Goal: Task Accomplishment & Management: Use online tool/utility

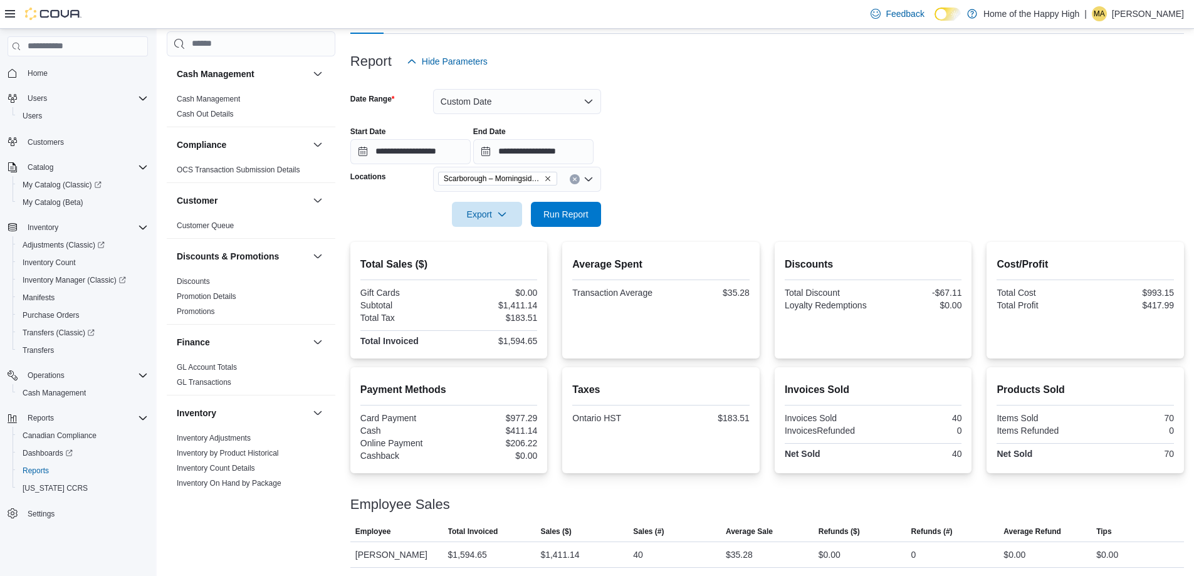
scroll to position [536, 0]
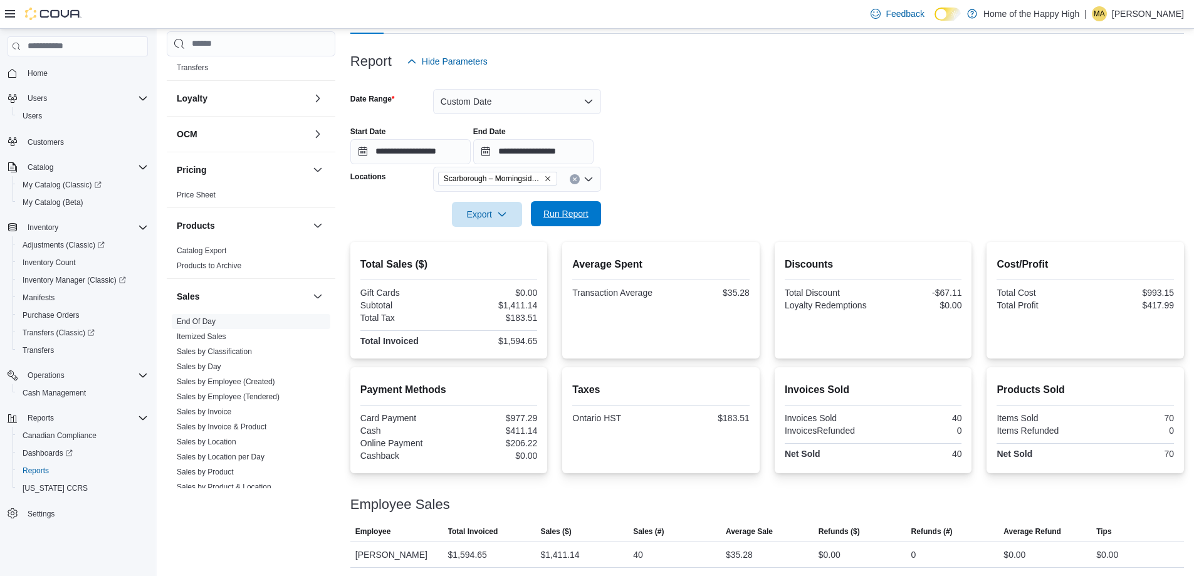
click at [578, 212] on span "Run Report" at bounding box center [565, 213] width 45 height 13
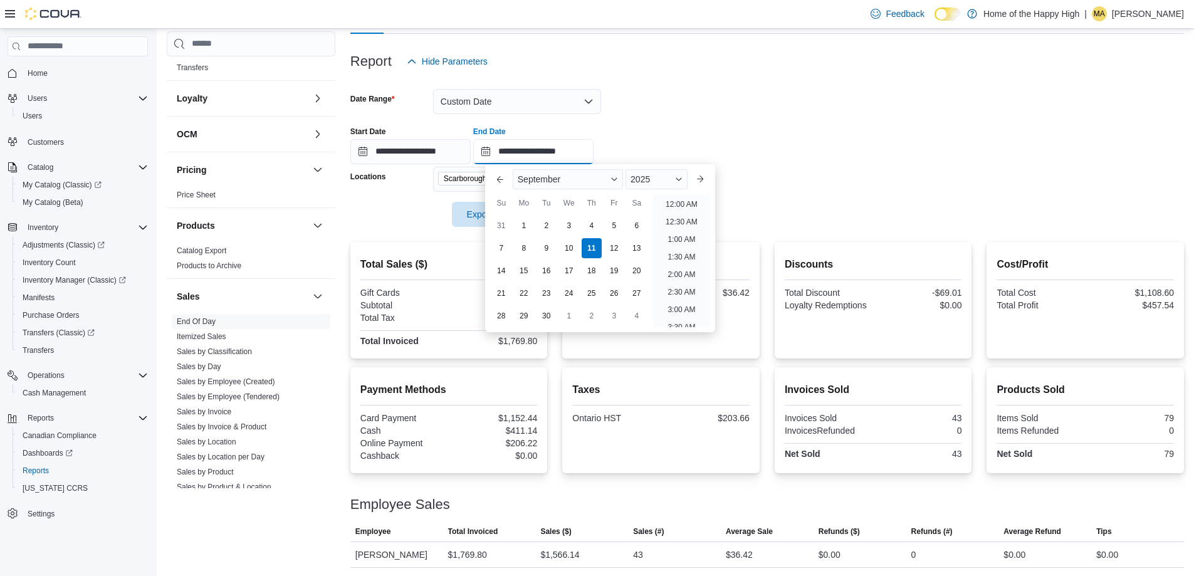
click at [594, 151] on input "**********" at bounding box center [533, 151] width 120 height 25
click at [683, 200] on li "5:00 PM" at bounding box center [681, 200] width 38 height 15
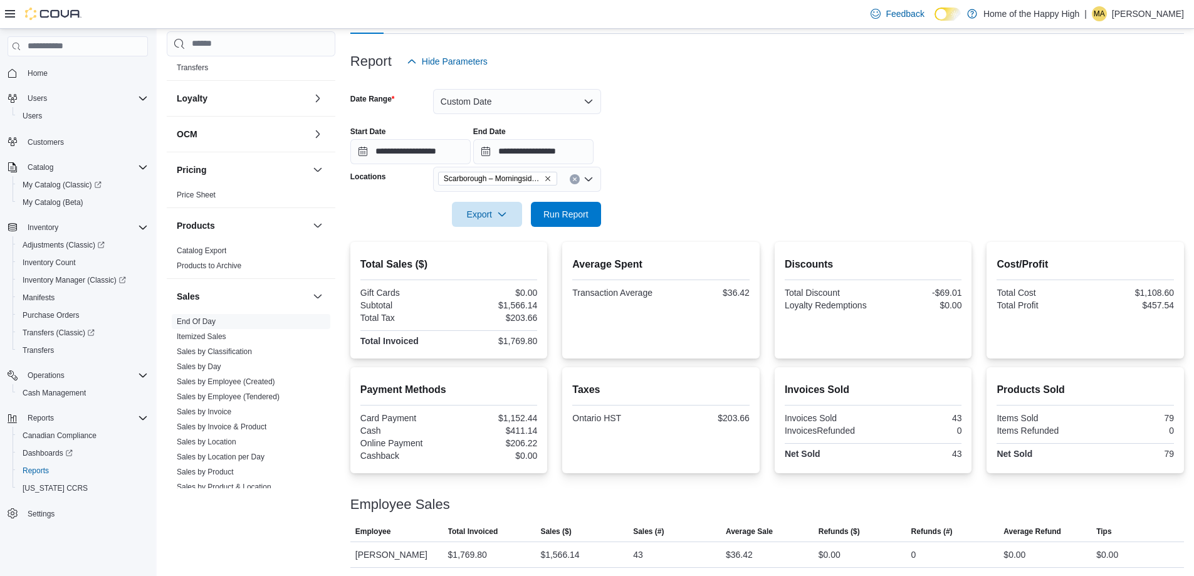
type input "**********"
click at [563, 213] on span "Run Report" at bounding box center [565, 213] width 45 height 13
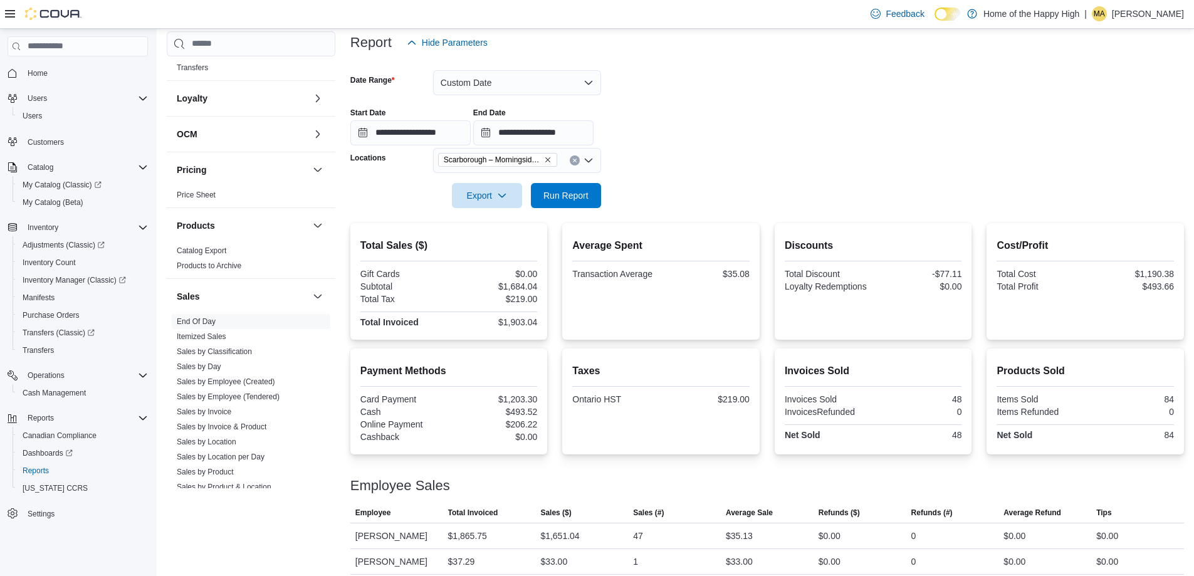
scroll to position [162, 0]
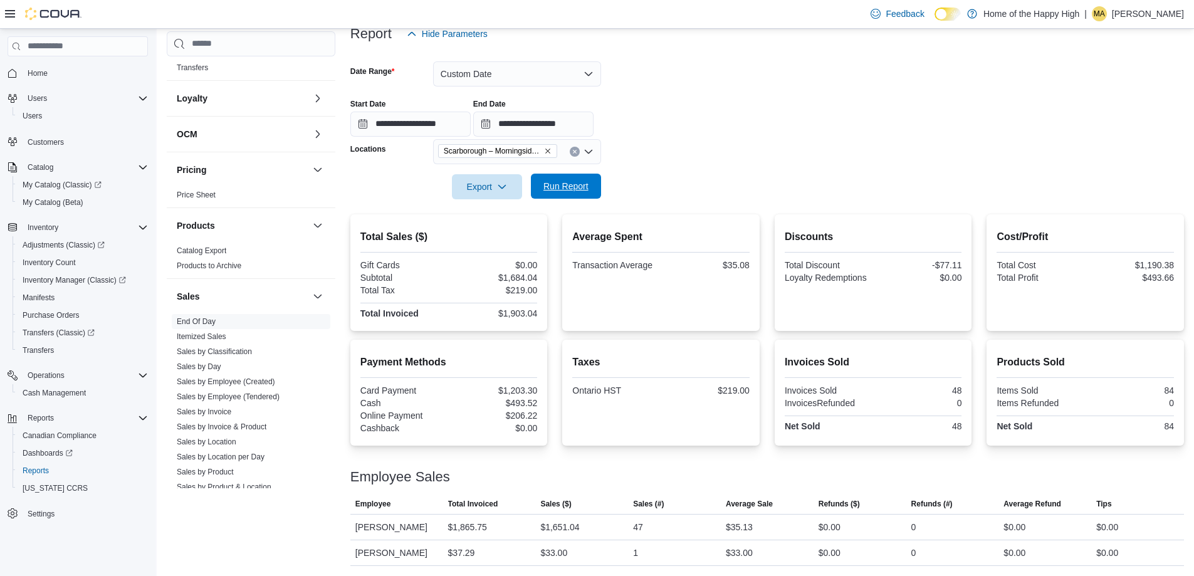
click at [579, 194] on span "Run Report" at bounding box center [565, 186] width 55 height 25
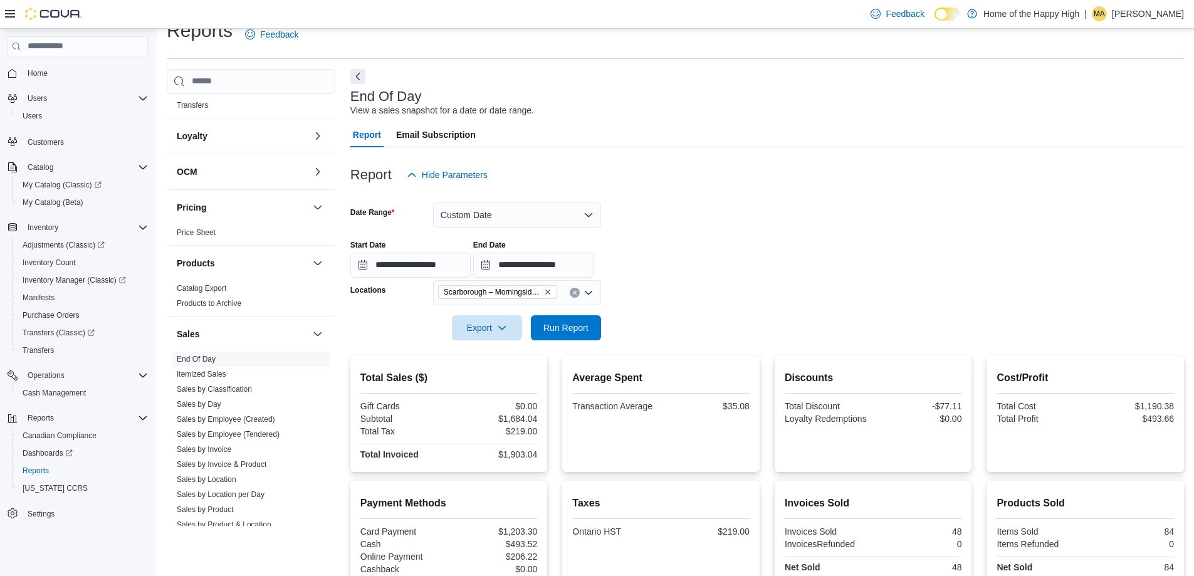
scroll to position [0, 0]
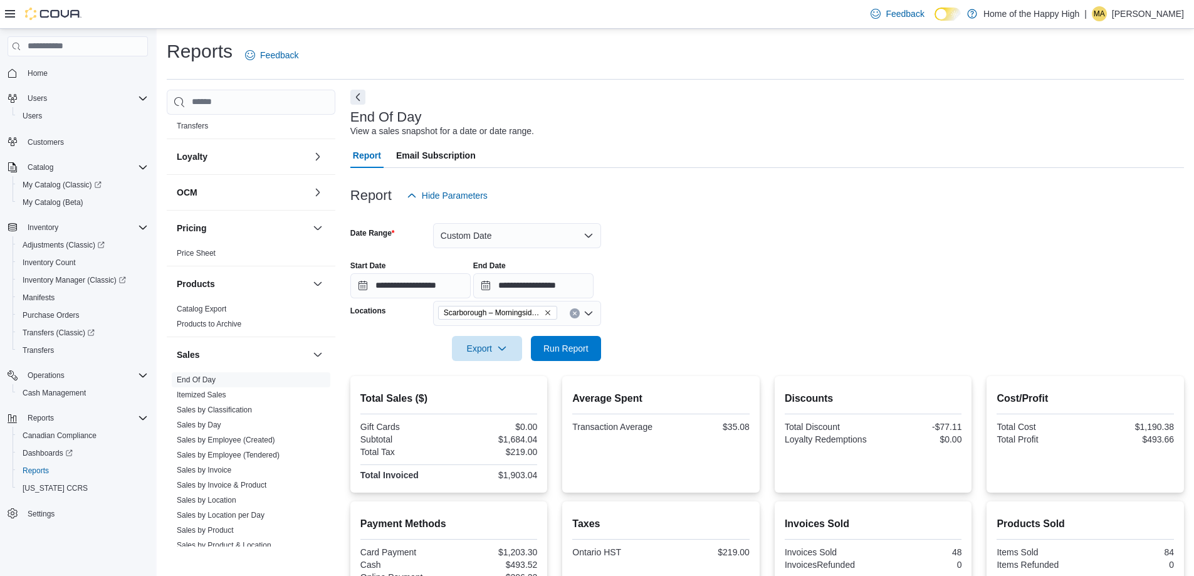
click at [1128, 16] on p "[PERSON_NAME]" at bounding box center [1148, 13] width 72 height 15
click at [1104, 123] on span "Sign Out" at bounding box center [1103, 122] width 34 height 13
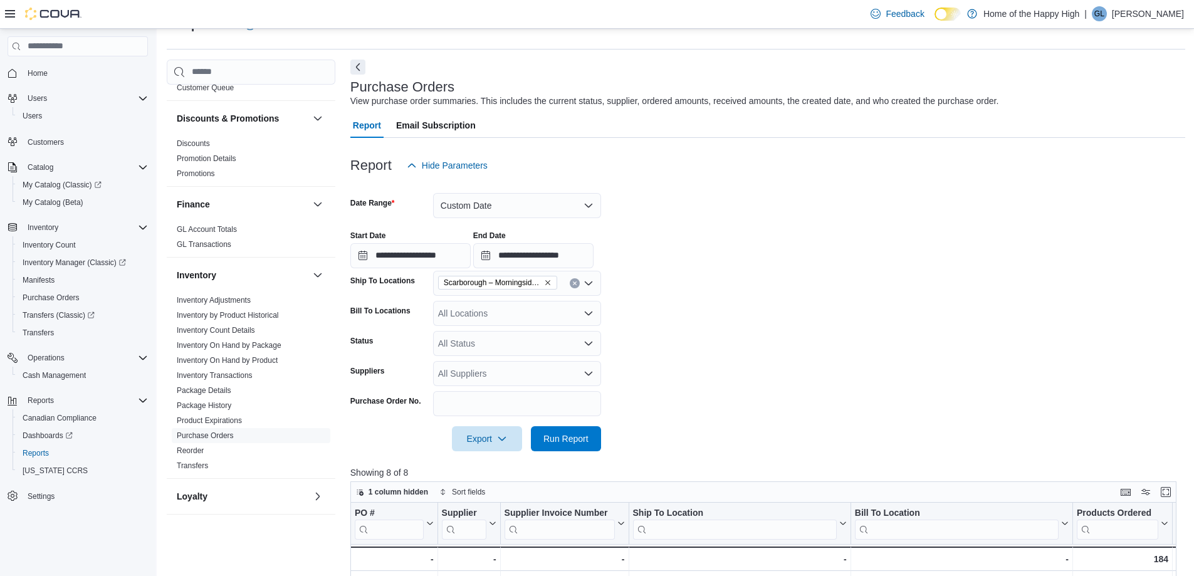
scroll to position [188, 0]
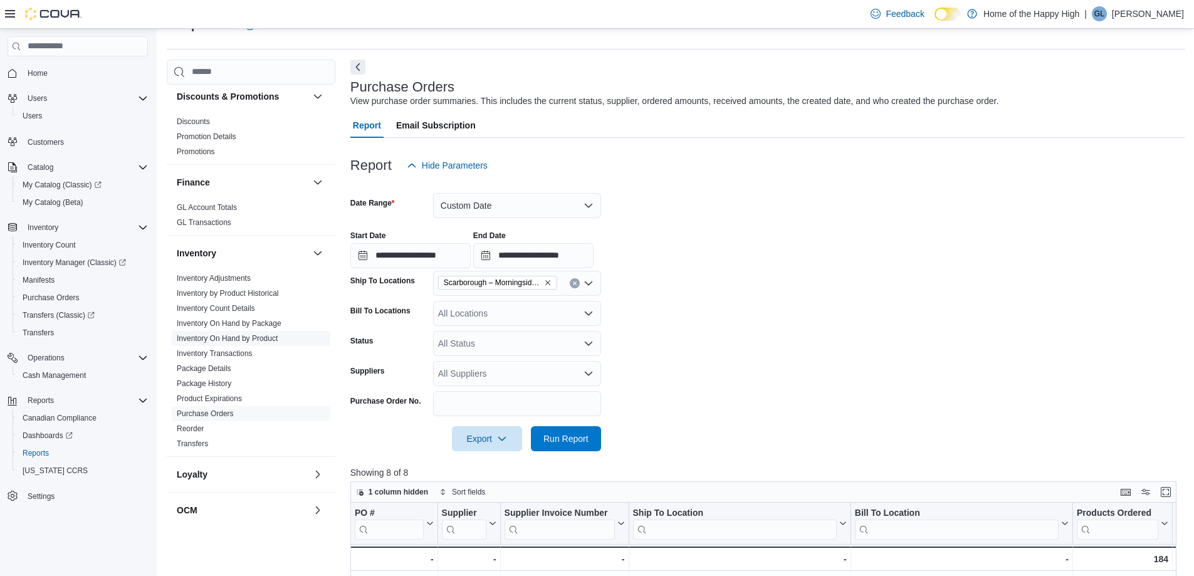
click at [234, 337] on link "Inventory On Hand by Product" at bounding box center [227, 338] width 101 height 9
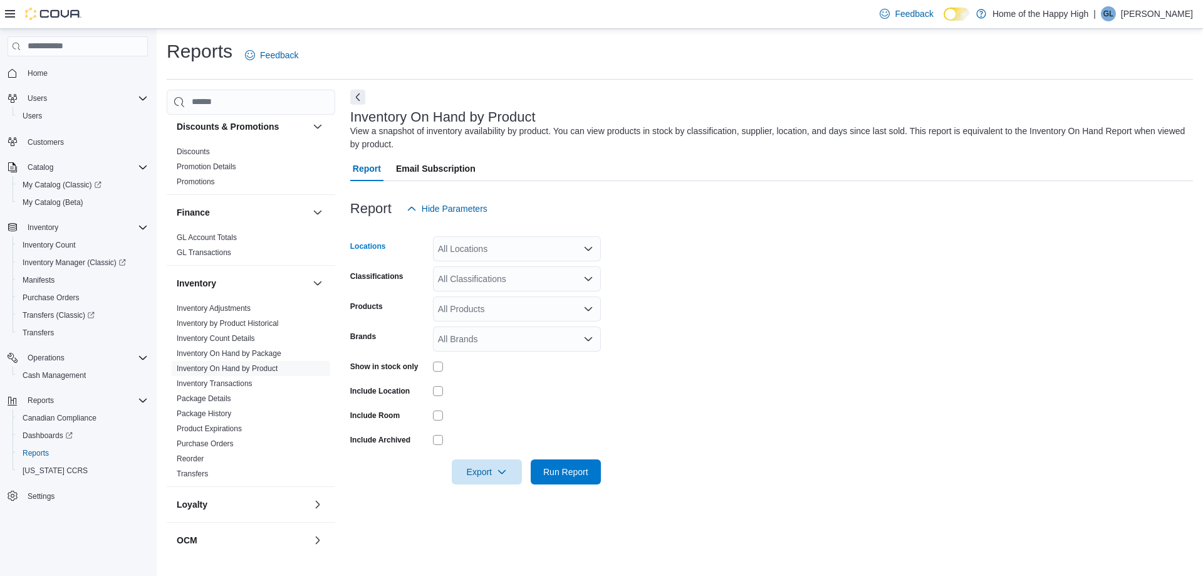
click at [476, 243] on div "All Locations" at bounding box center [517, 248] width 168 height 25
type input "**********"
click at [520, 289] on span "Scarborough – Morningside - Friendly Stranger" at bounding box center [576, 288] width 183 height 13
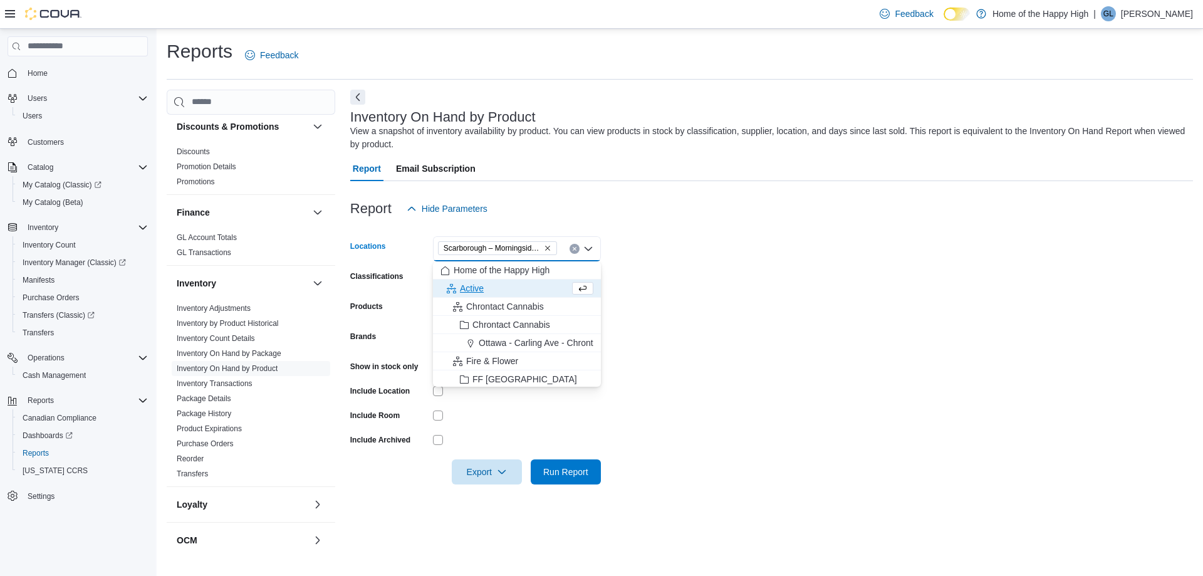
click at [698, 278] on form "Locations Scarborough – Morningside - Friendly Stranger Combo box. Selected. Sc…" at bounding box center [771, 352] width 843 height 263
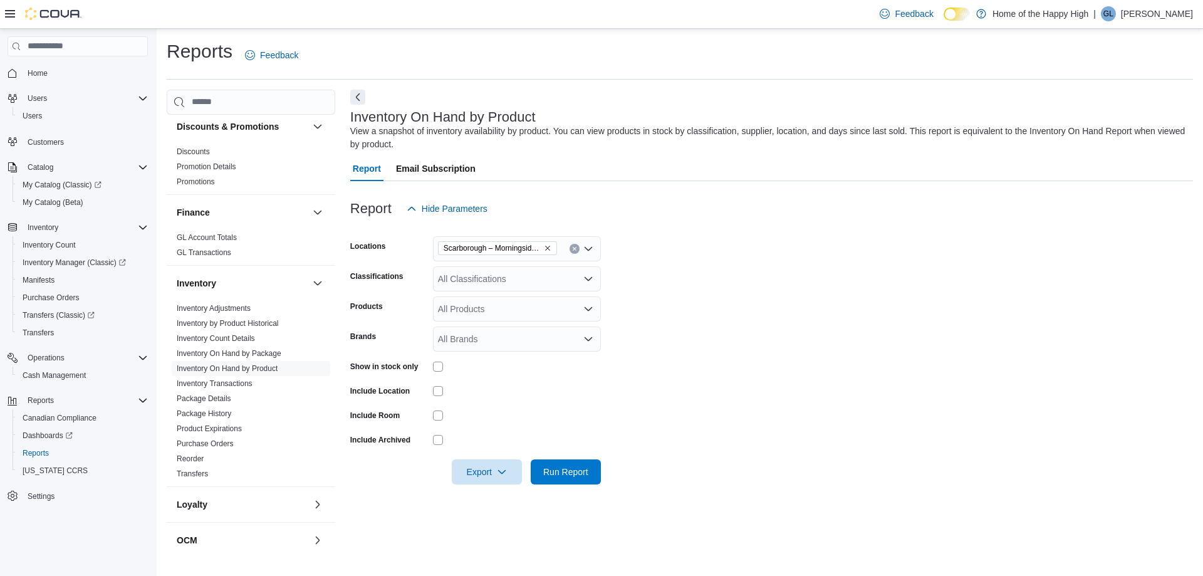
click at [479, 274] on div "All Classifications" at bounding box center [517, 278] width 168 height 25
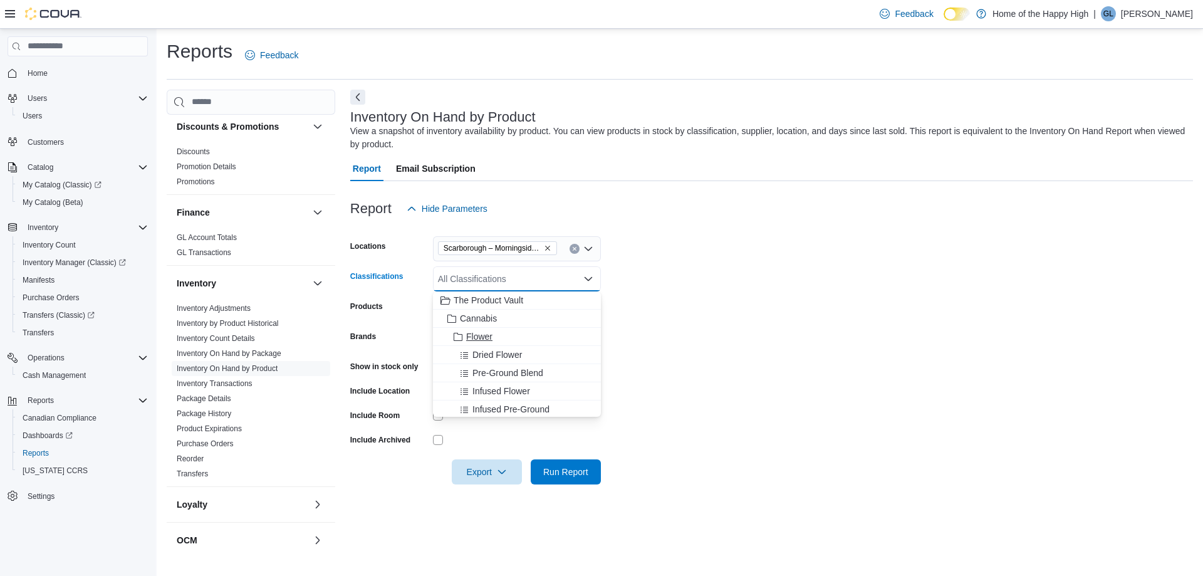
click at [476, 335] on span "Flower" at bounding box center [479, 336] width 26 height 13
click at [684, 281] on form "Locations Scarborough – Morningside - Friendly Stranger Classifications Flower …" at bounding box center [771, 352] width 843 height 263
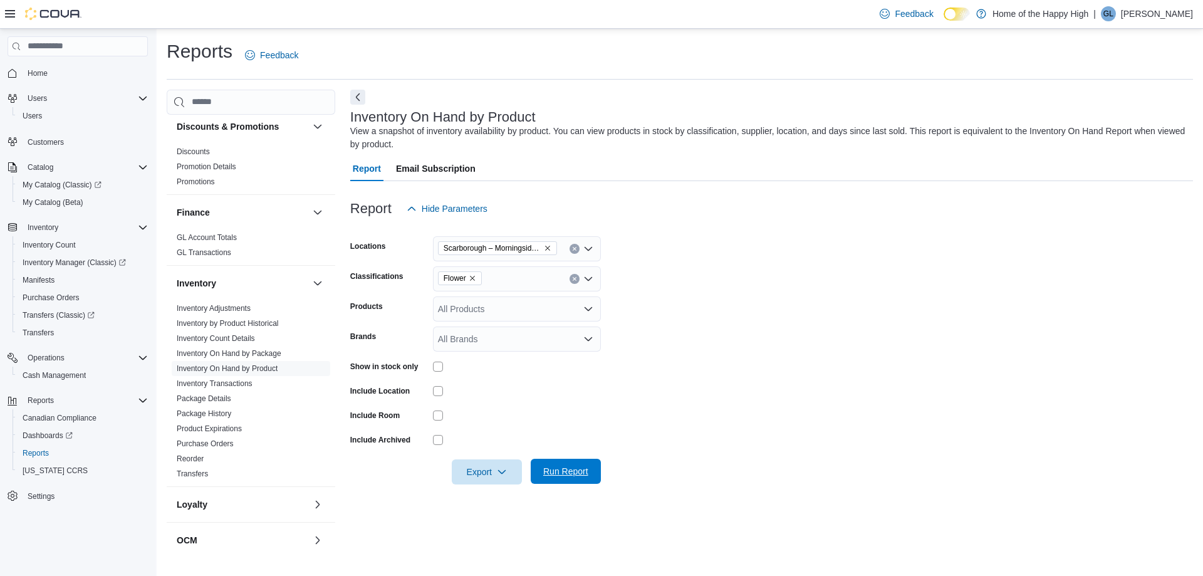
click at [555, 471] on span "Run Report" at bounding box center [565, 471] width 45 height 13
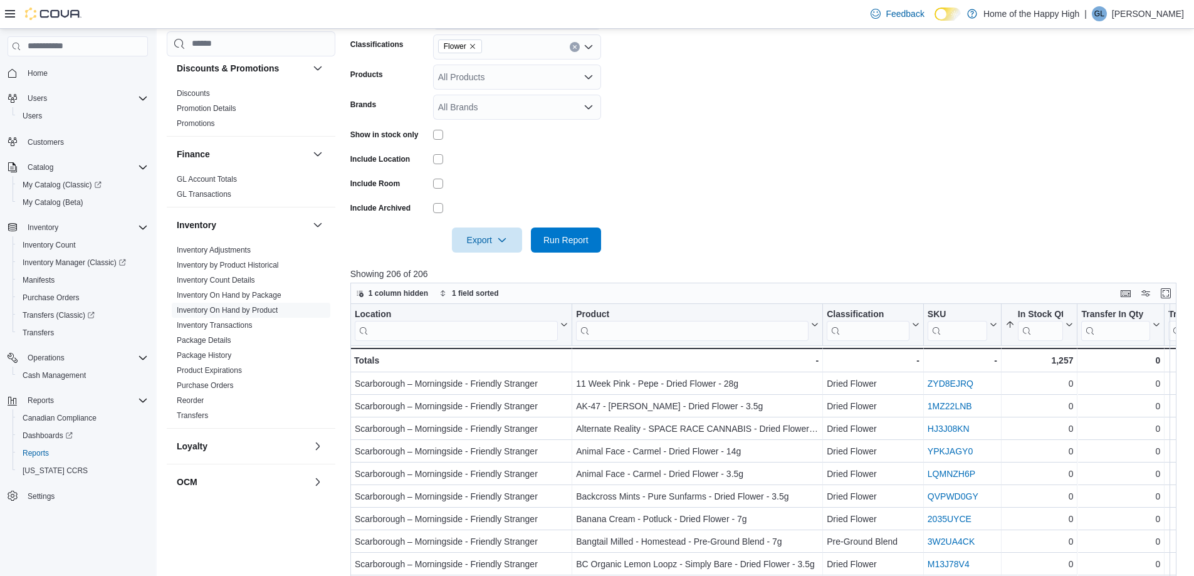
scroll to position [313, 0]
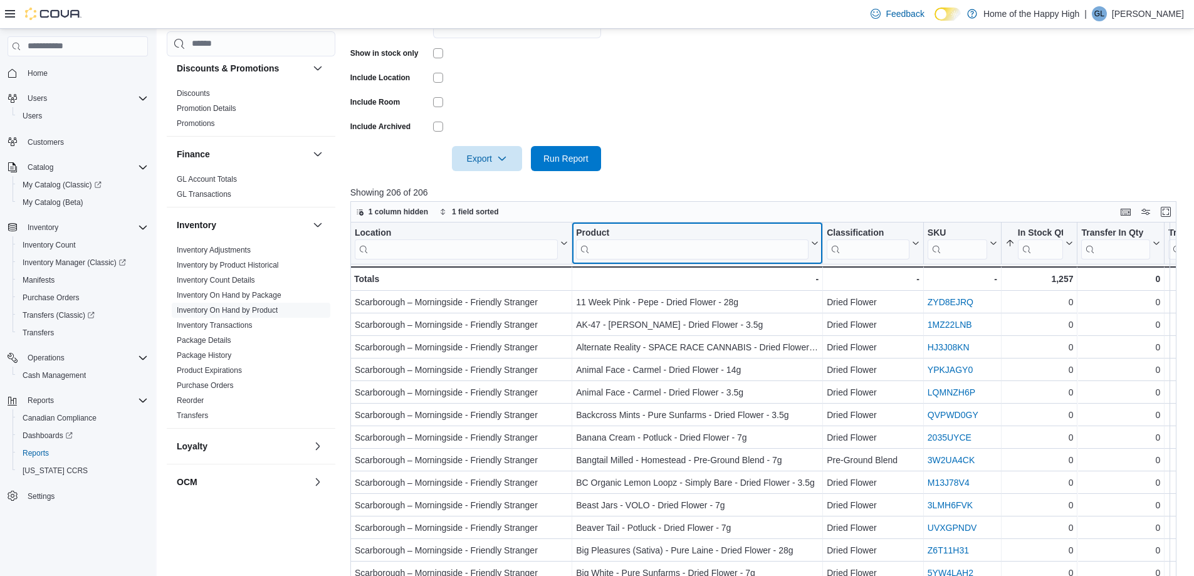
click at [623, 246] on input "search" at bounding box center [692, 249] width 233 height 20
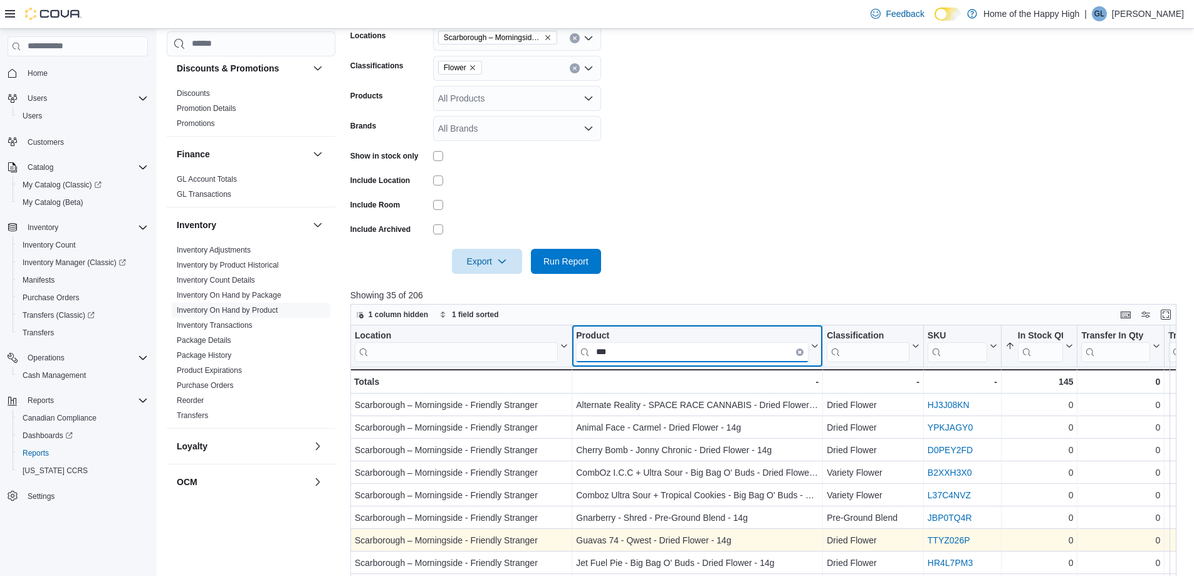
scroll to position [188, 0]
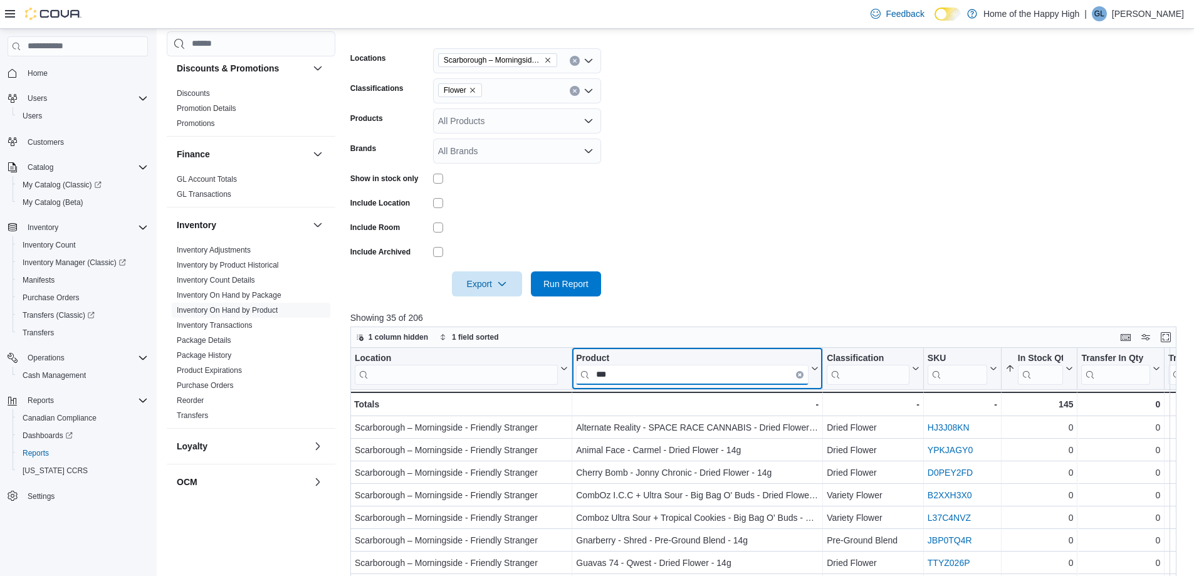
type input "***"
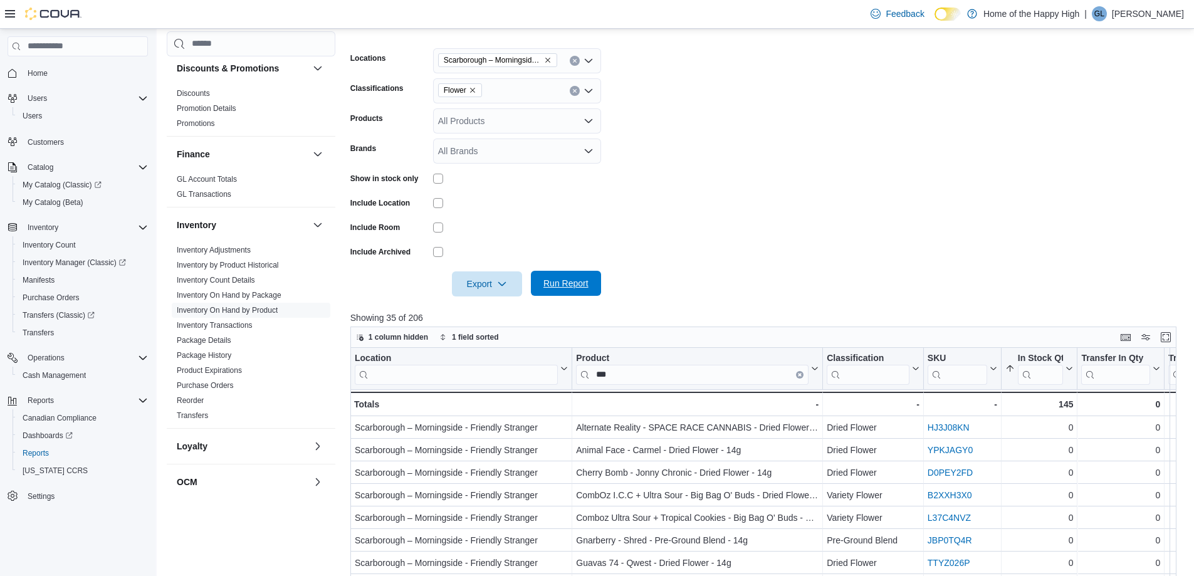
click at [565, 284] on span "Run Report" at bounding box center [565, 283] width 45 height 13
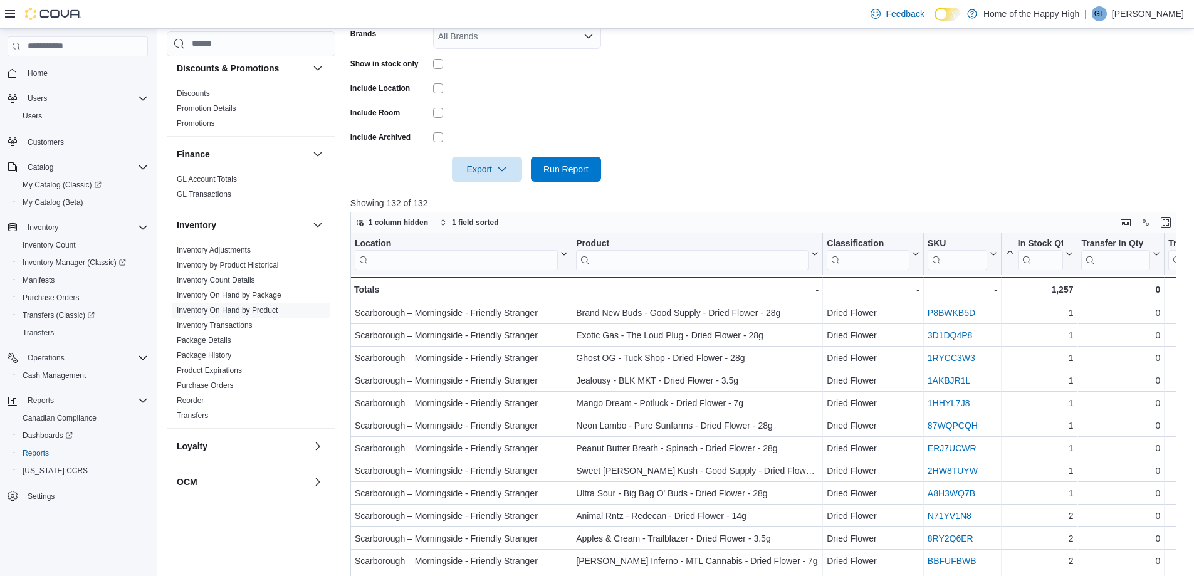
scroll to position [313, 0]
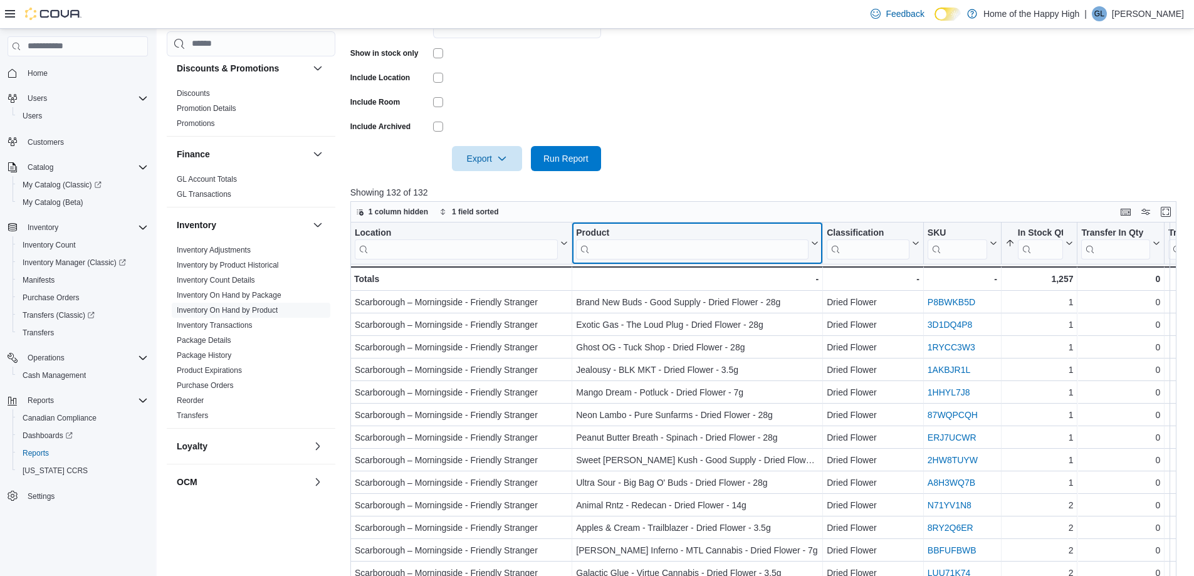
click at [623, 249] on input "search" at bounding box center [692, 249] width 233 height 20
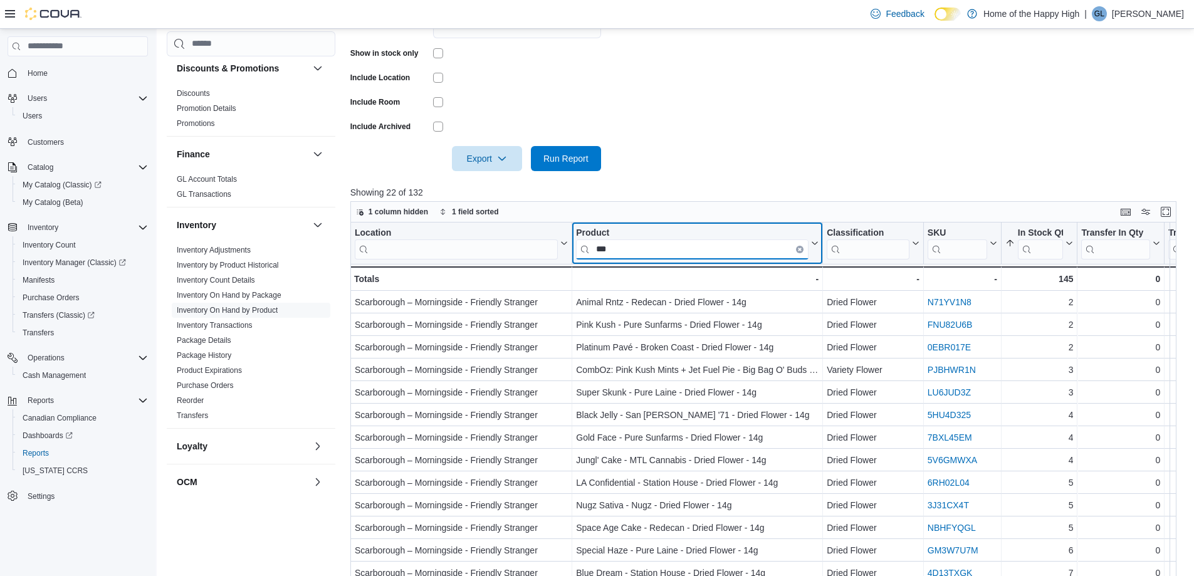
type input "***"
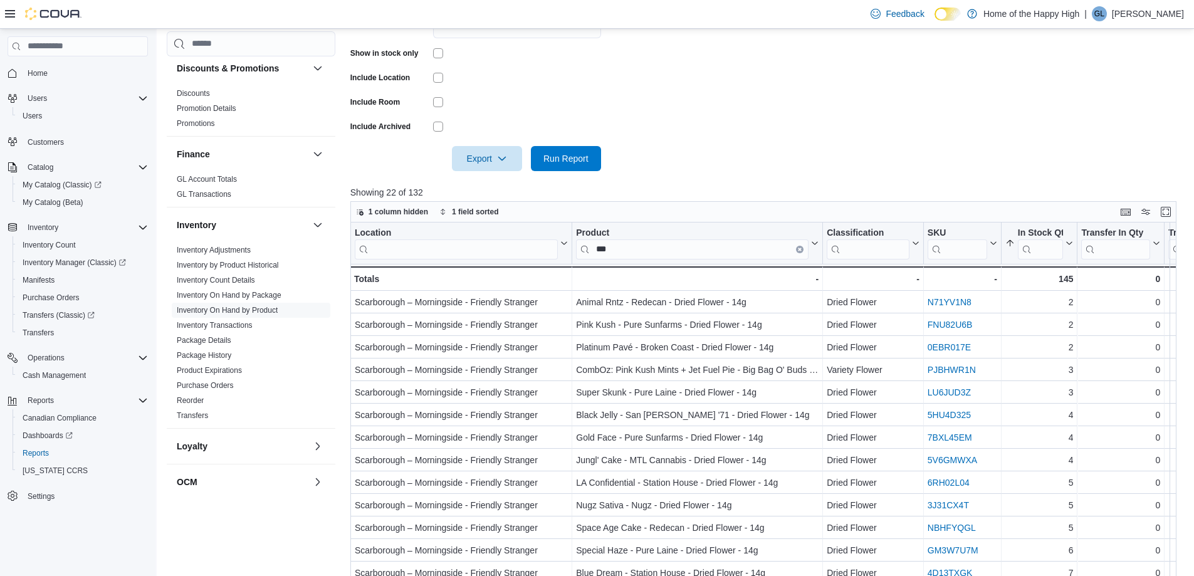
click at [671, 136] on div at bounding box center [767, 141] width 835 height 10
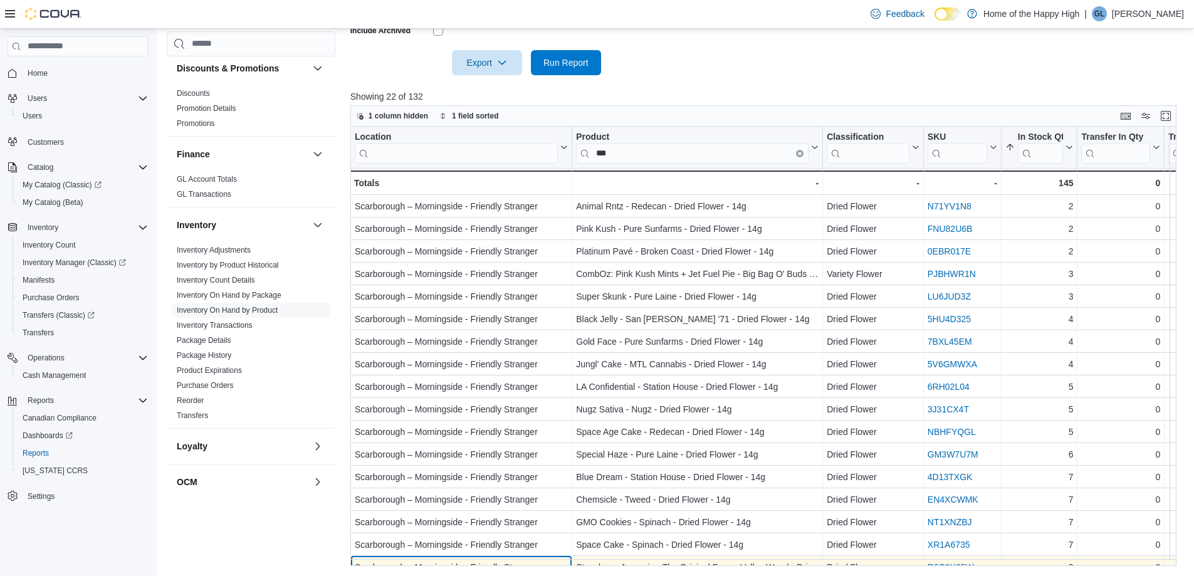
scroll to position [43, 0]
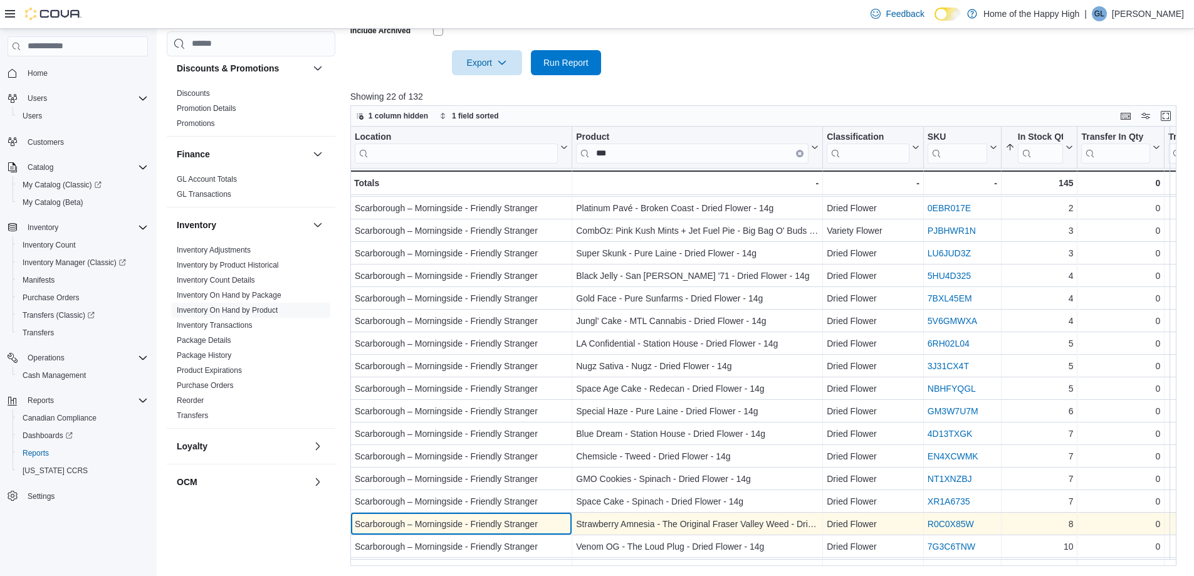
click at [407, 559] on div "Location Click to view column header actions Product *** Click to view column h…" at bounding box center [1142, 365] width 1584 height 565
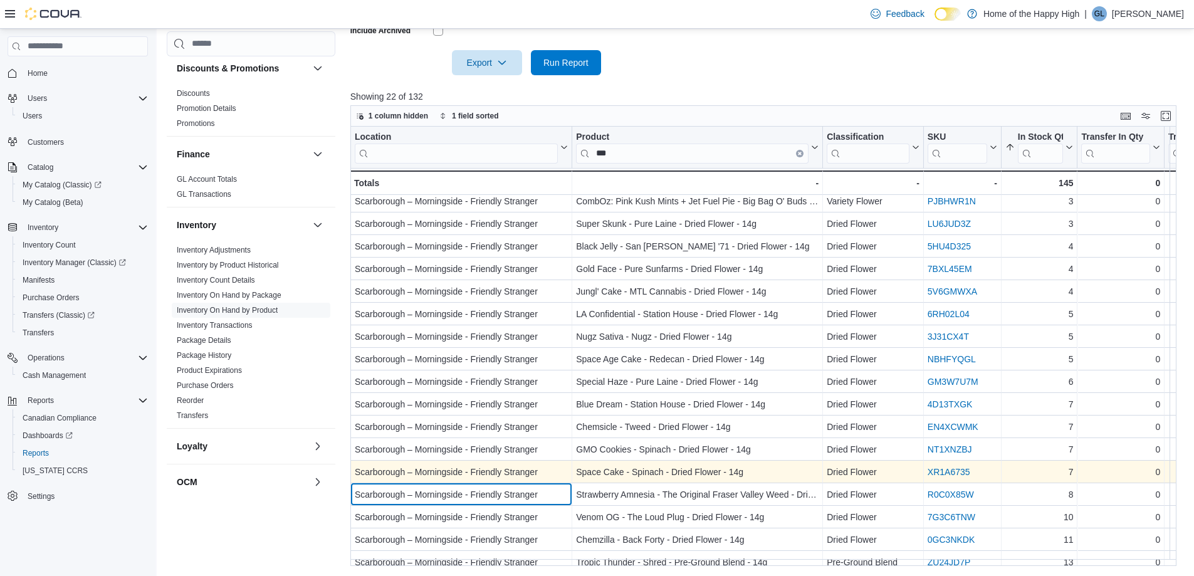
scroll to position [0, 0]
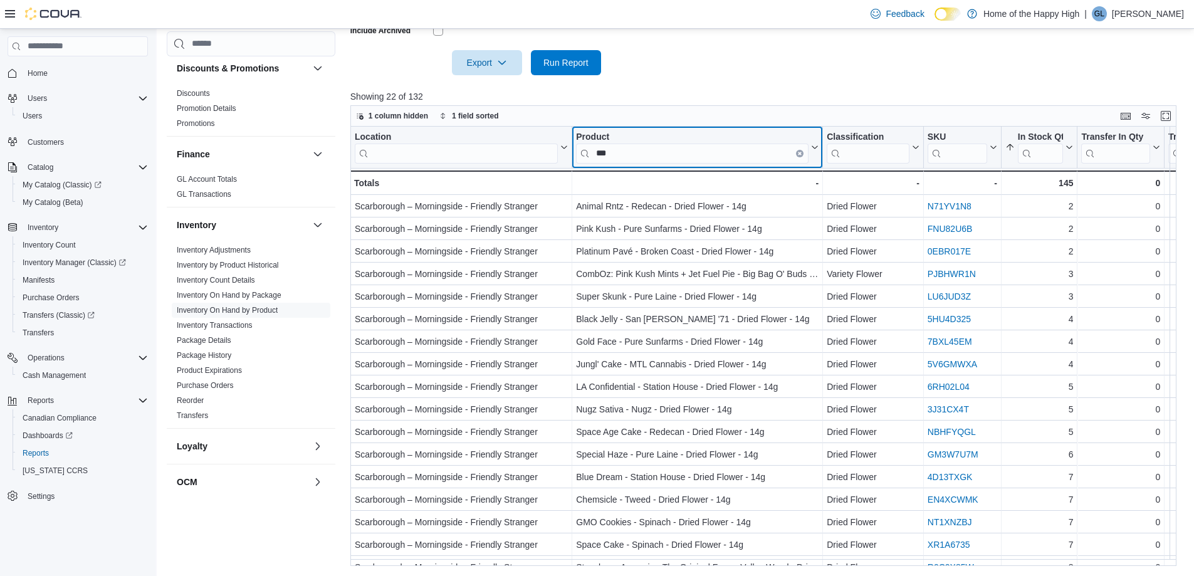
click at [618, 157] on input "***" at bounding box center [692, 154] width 233 height 20
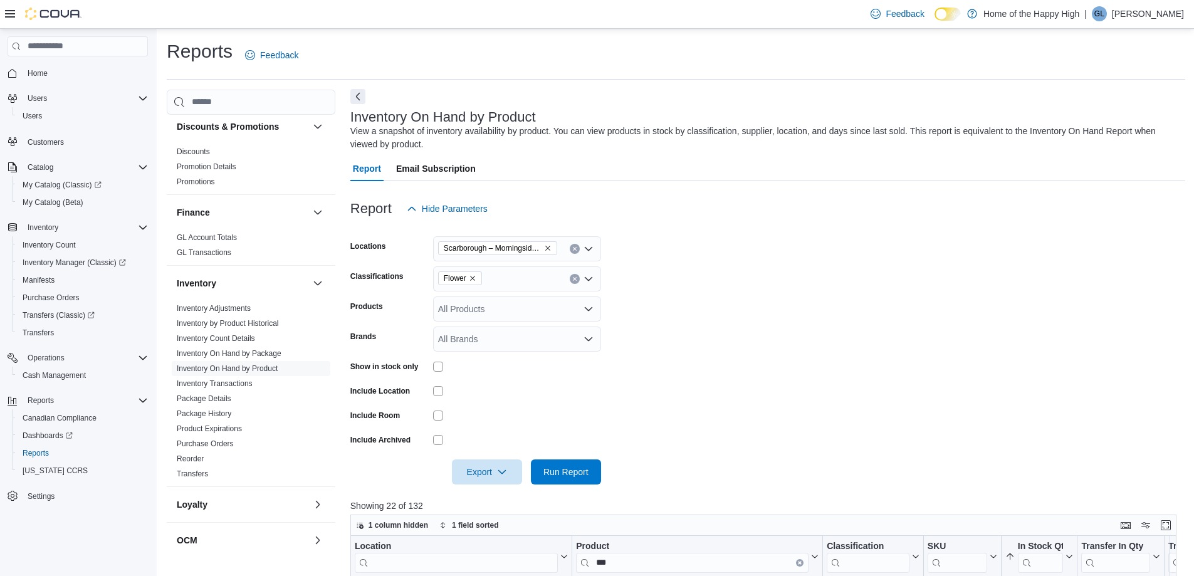
click at [353, 95] on button "Next" at bounding box center [357, 96] width 15 height 15
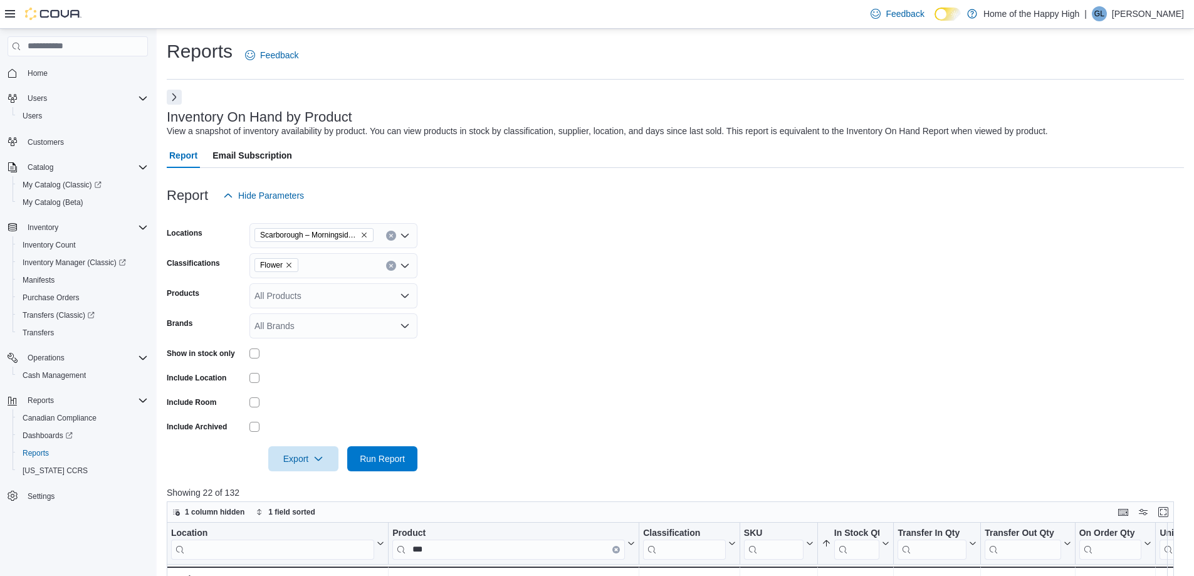
click at [1145, 11] on p "Ghazi Lewis" at bounding box center [1148, 13] width 72 height 15
click at [1111, 120] on span "Sign Out" at bounding box center [1103, 122] width 34 height 13
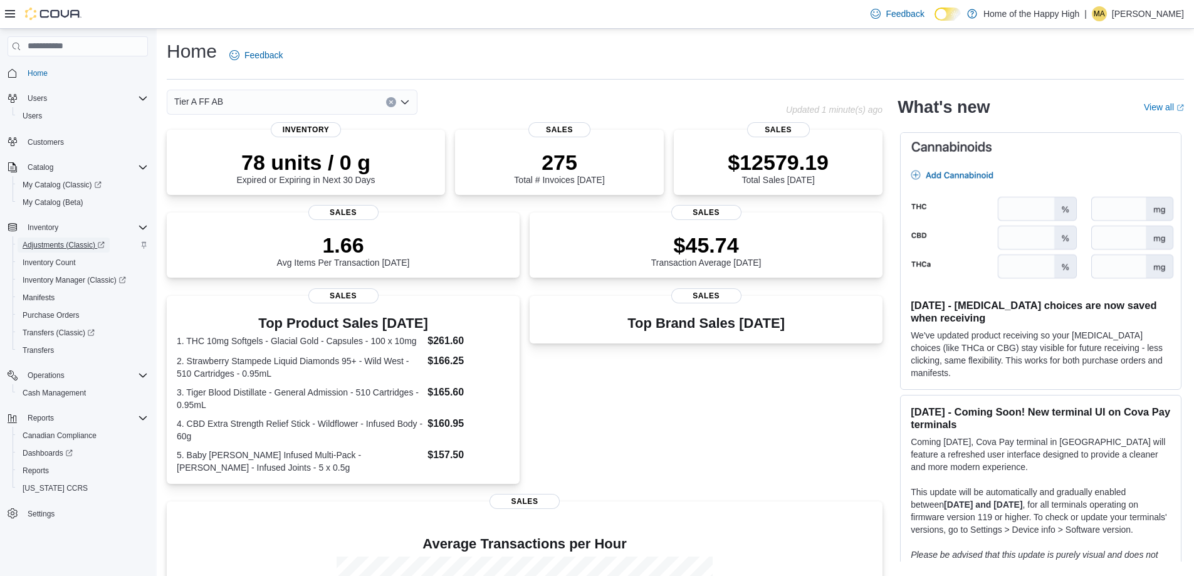
click at [53, 244] on span "Adjustments (Classic)" at bounding box center [64, 245] width 82 height 10
click at [1129, 13] on p "[PERSON_NAME]" at bounding box center [1148, 13] width 72 height 15
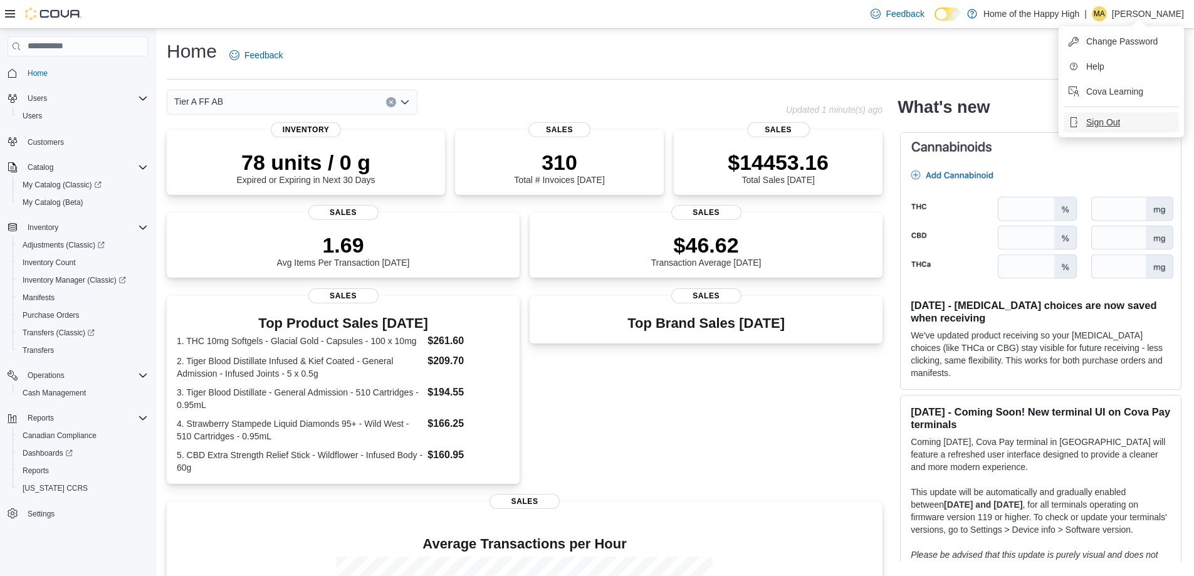
click at [1106, 118] on span "Sign Out" at bounding box center [1103, 122] width 34 height 13
